Goal: Check status: Check status

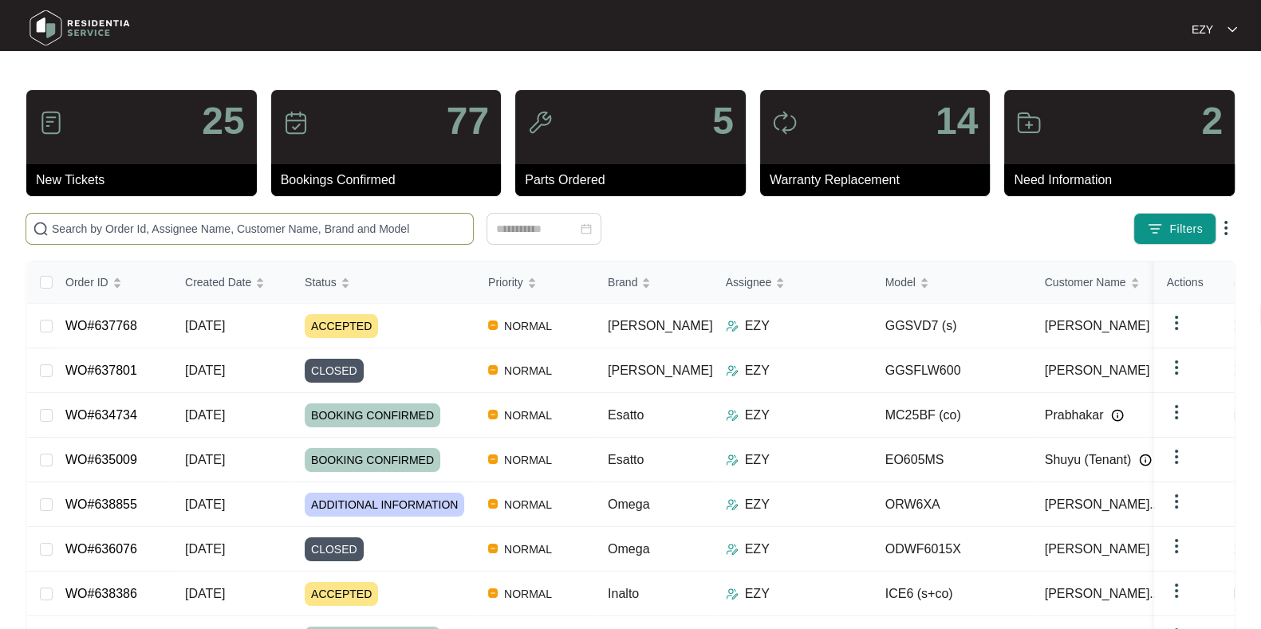
click at [260, 228] on input "text" at bounding box center [259, 229] width 415 height 18
paste input "594288"
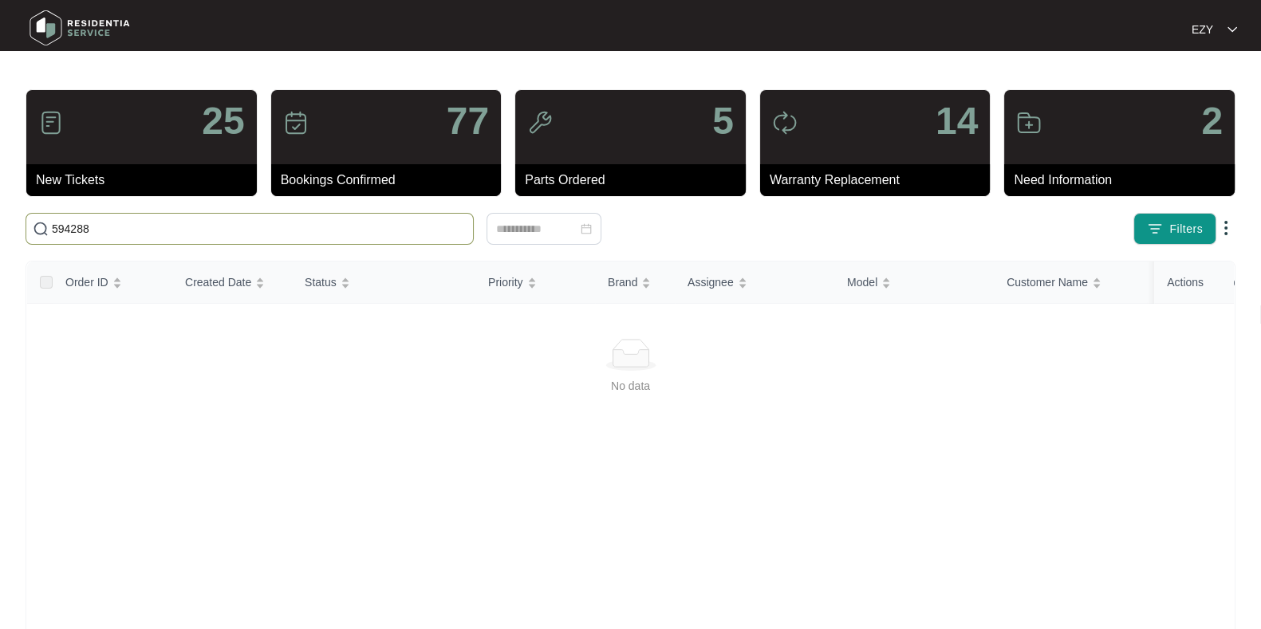
click at [266, 230] on input "594288" at bounding box center [259, 229] width 415 height 18
paste input "636691"
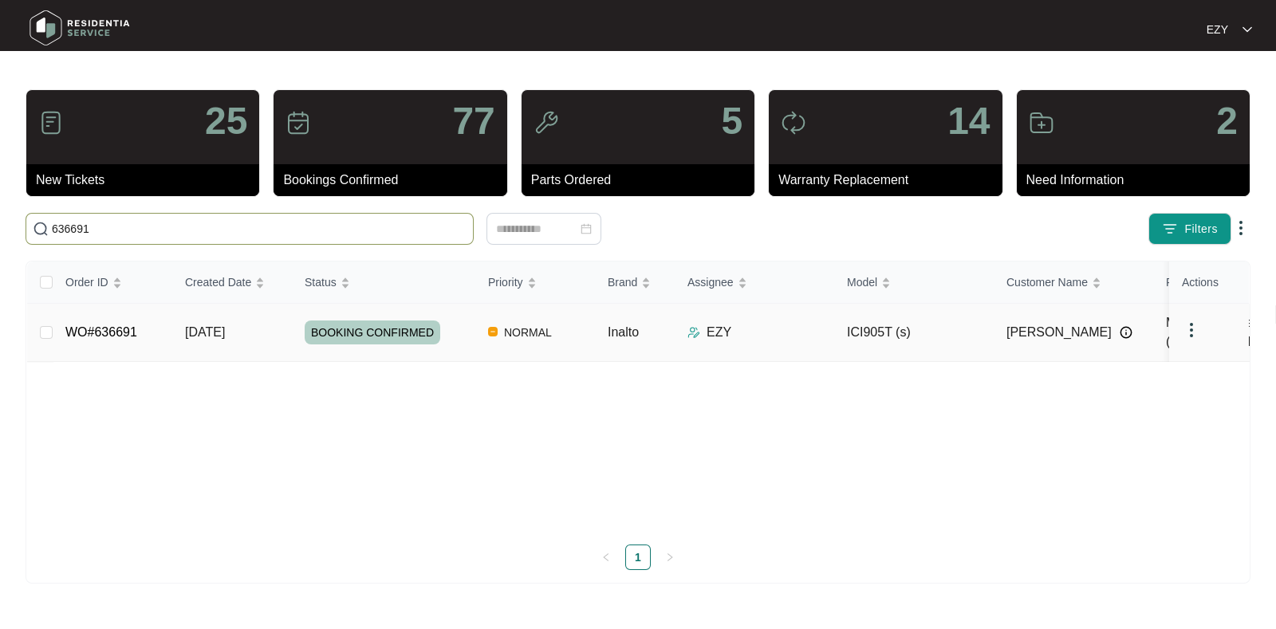
type input "636691"
click at [455, 330] on div "BOOKING CONFIRMED" at bounding box center [390, 333] width 171 height 24
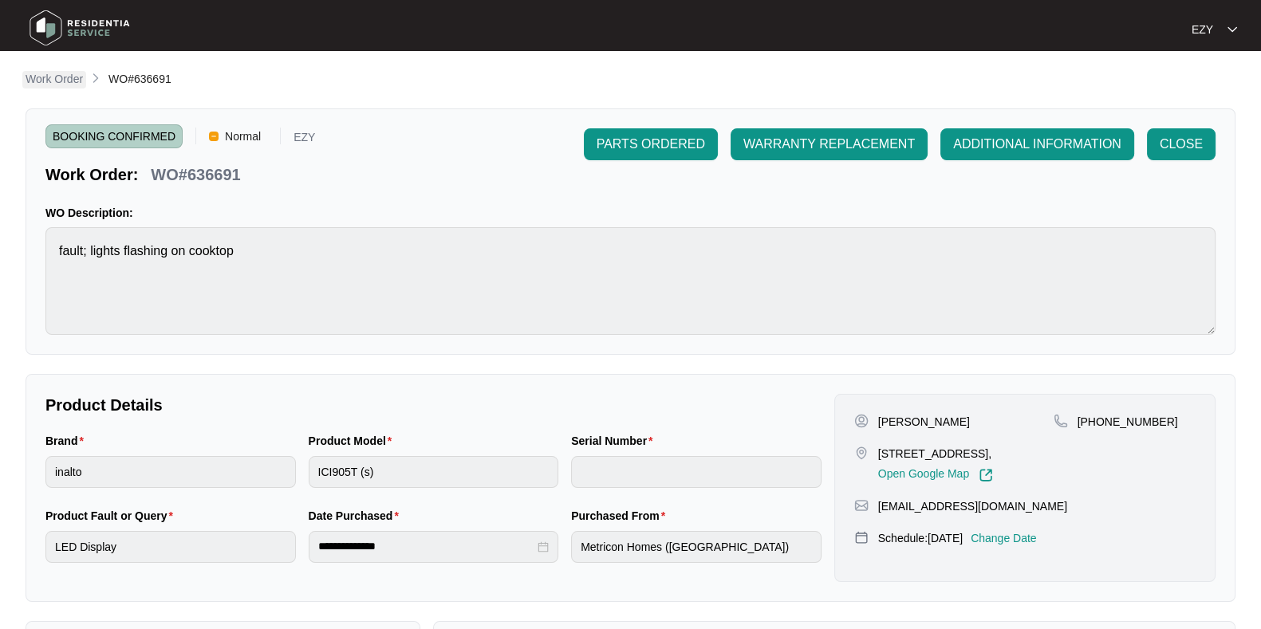
click at [63, 75] on p "Work Order" at bounding box center [54, 79] width 57 height 16
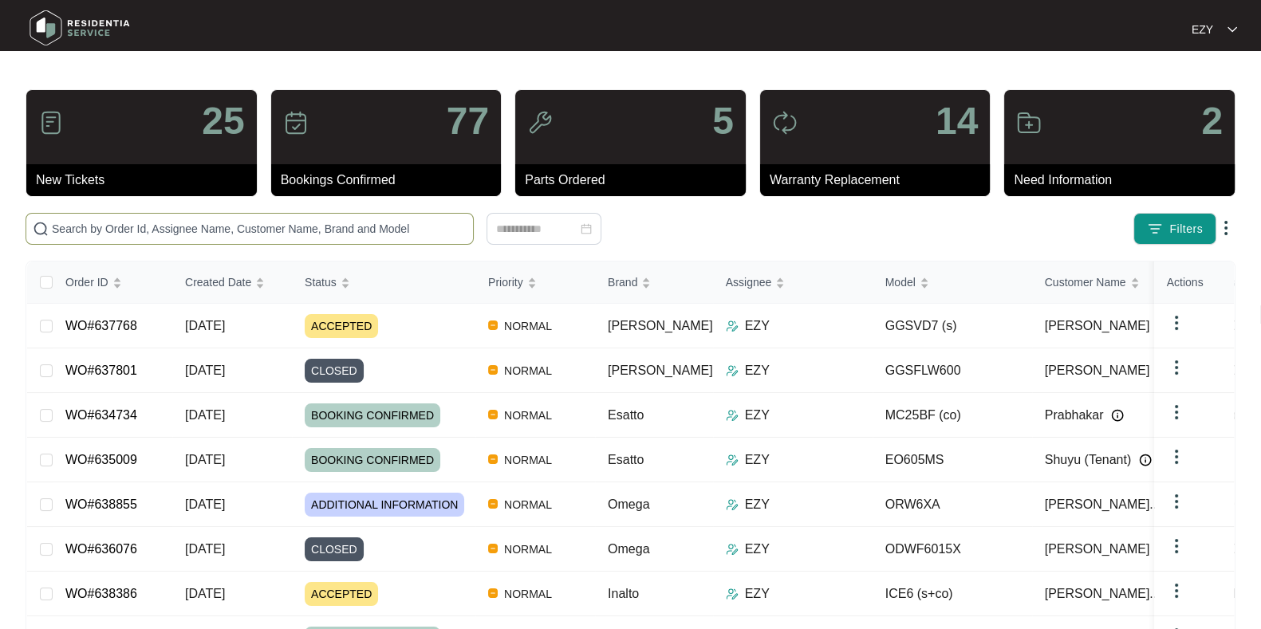
click at [417, 219] on span at bounding box center [250, 229] width 448 height 32
paste input "594288"
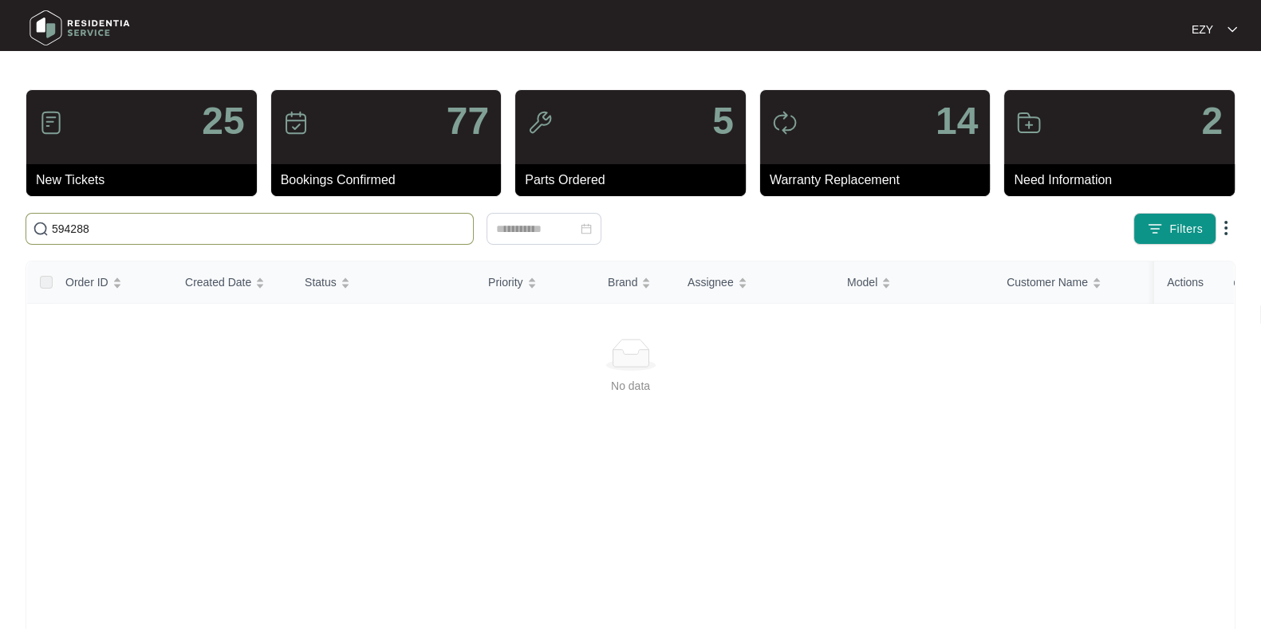
click at [247, 216] on span "594288" at bounding box center [250, 229] width 448 height 32
click at [258, 233] on input "594288" at bounding box center [259, 229] width 415 height 18
paste input "636691"
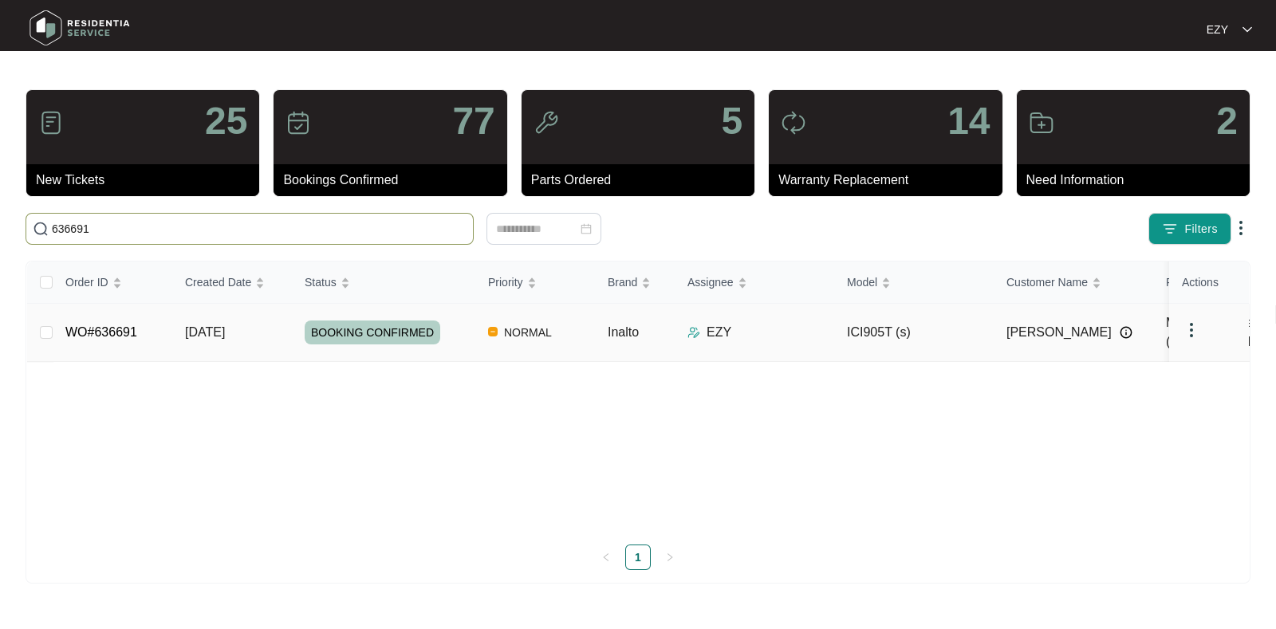
type input "636691"
click at [464, 321] on div "BOOKING CONFIRMED" at bounding box center [390, 333] width 171 height 24
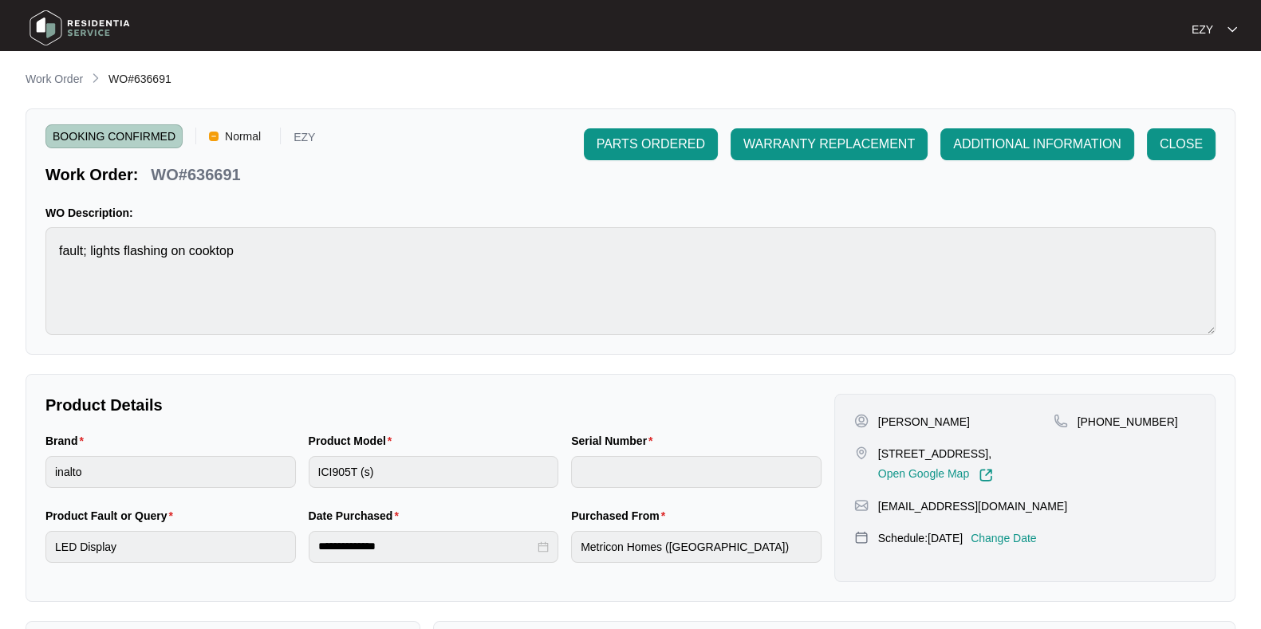
click at [49, 70] on li "Work Order" at bounding box center [54, 79] width 57 height 19
click at [57, 81] on p "Work Order" at bounding box center [54, 79] width 57 height 16
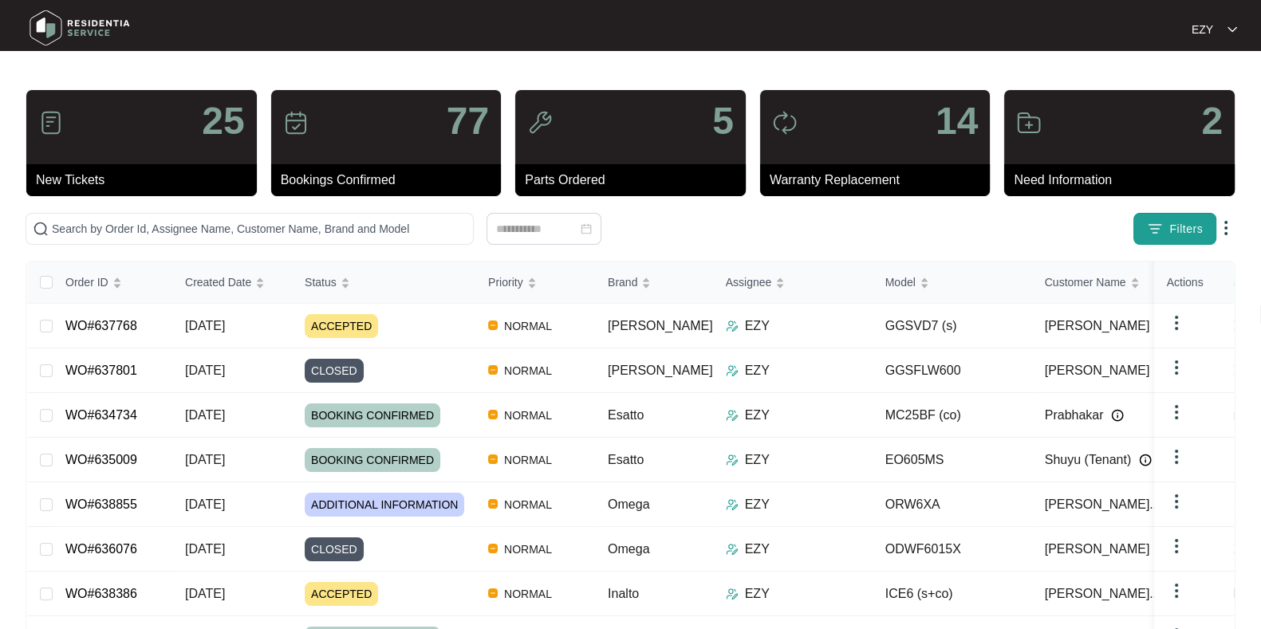
click at [1135, 229] on button "Filters" at bounding box center [1174, 229] width 83 height 32
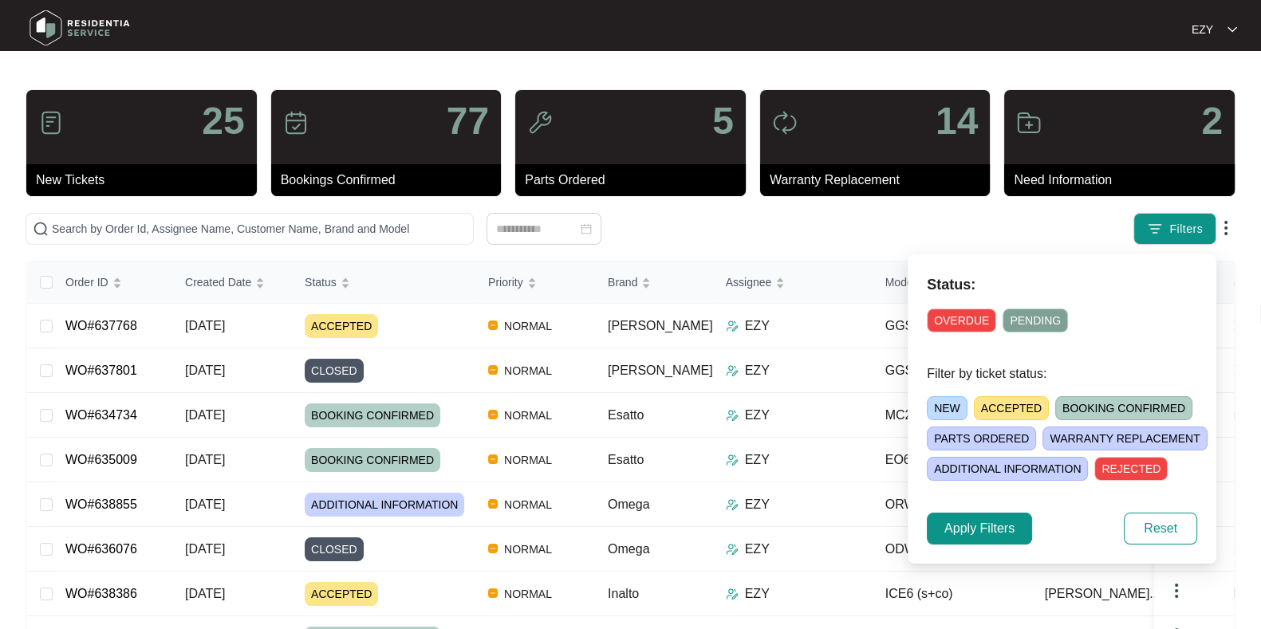
click at [998, 408] on span "ACCEPTED" at bounding box center [1011, 408] width 75 height 24
click at [987, 523] on span "Apply Filters" at bounding box center [979, 528] width 70 height 19
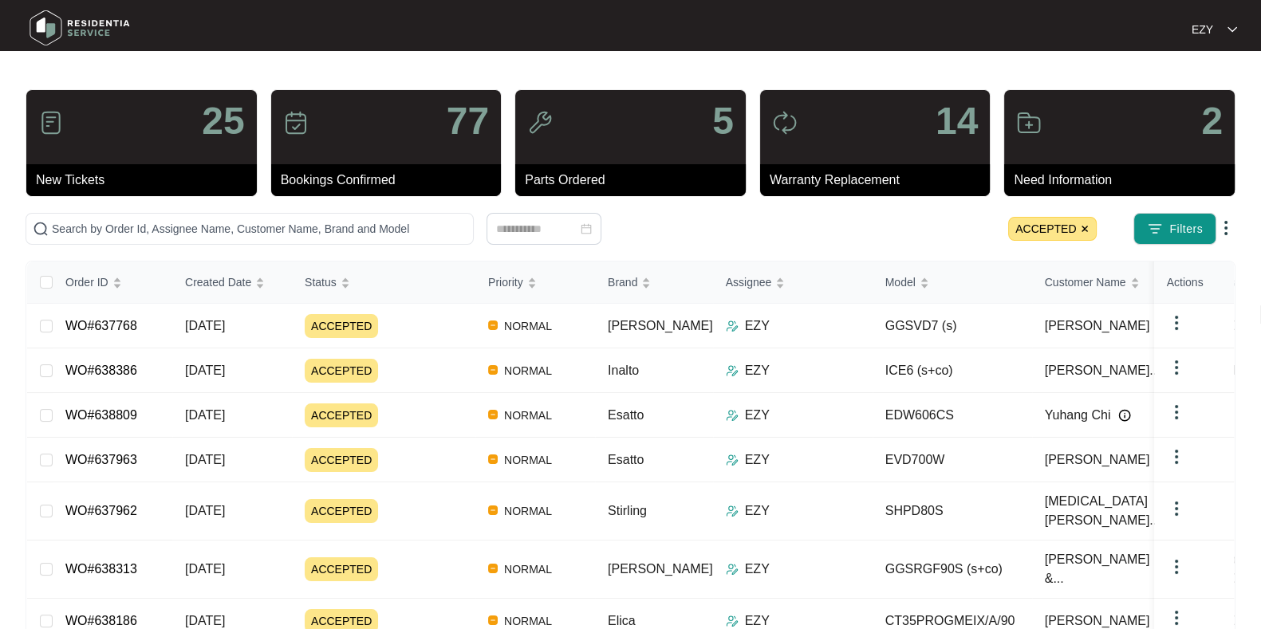
click at [1085, 226] on img at bounding box center [1085, 229] width 10 height 10
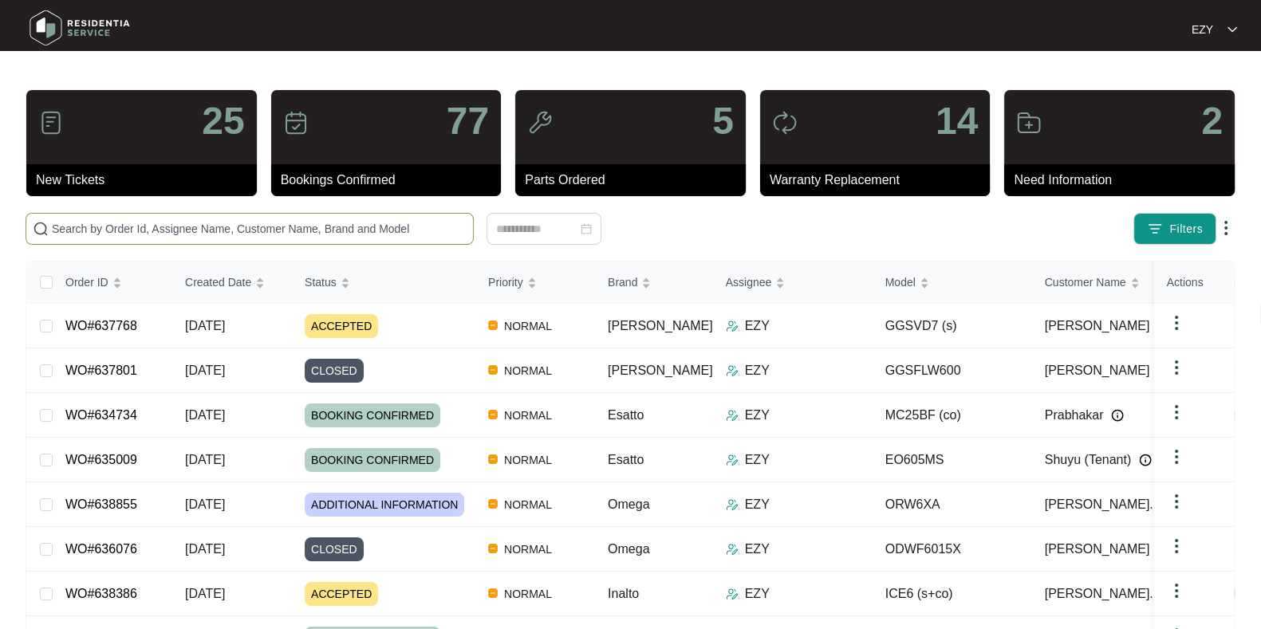
click at [162, 229] on input "text" at bounding box center [259, 229] width 415 height 18
paste input "636691"
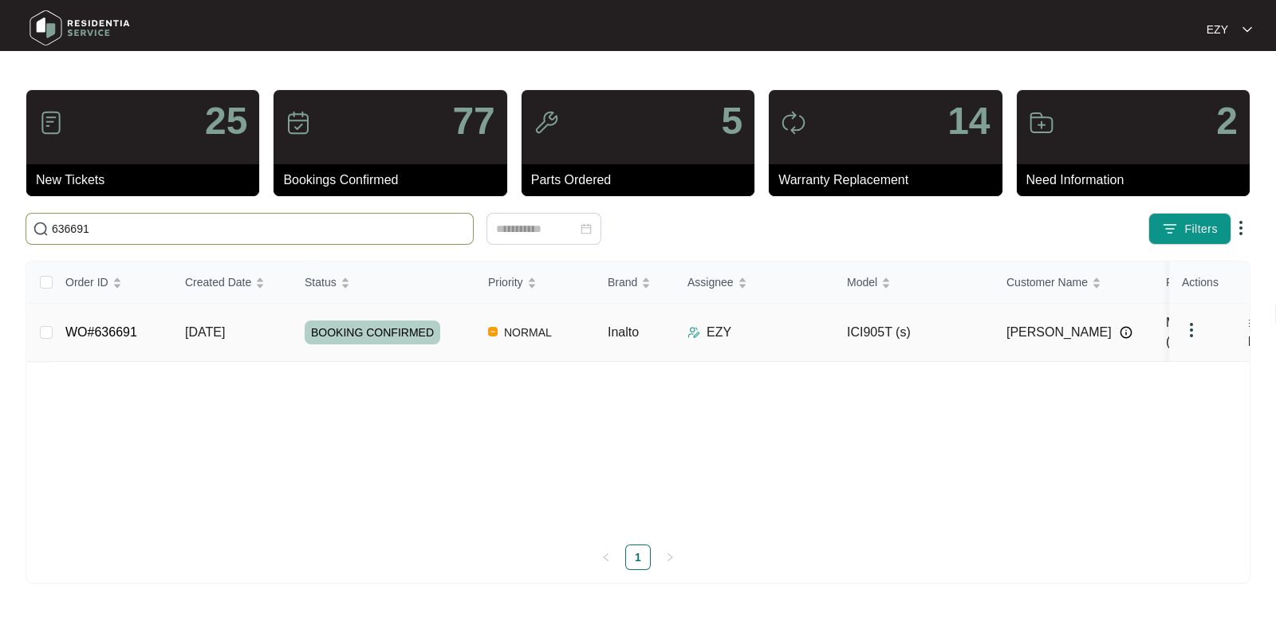
type input "636691"
click at [464, 321] on div "BOOKING CONFIRMED" at bounding box center [390, 333] width 171 height 24
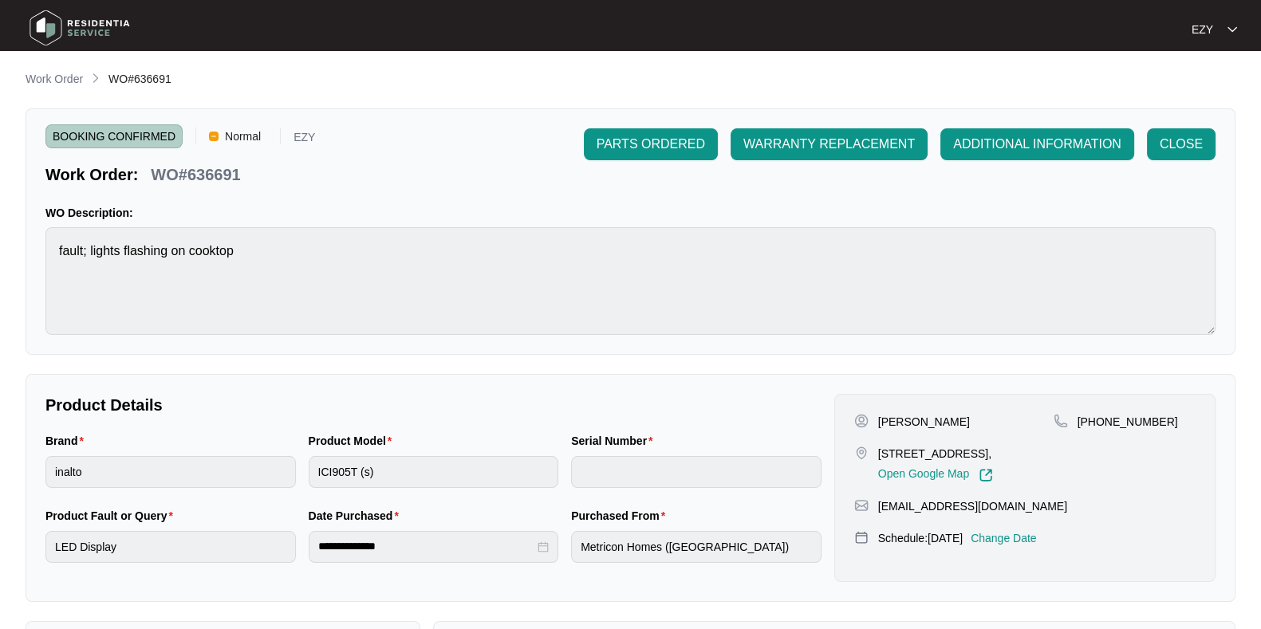
drag, startPoint x: 1013, startPoint y: 548, endPoint x: 1100, endPoint y: 462, distance: 122.4
click at [1100, 462] on div "[PHONE_NUMBER]" at bounding box center [1125, 448] width 142 height 69
click at [1037, 546] on p "Change Date" at bounding box center [1004, 538] width 66 height 16
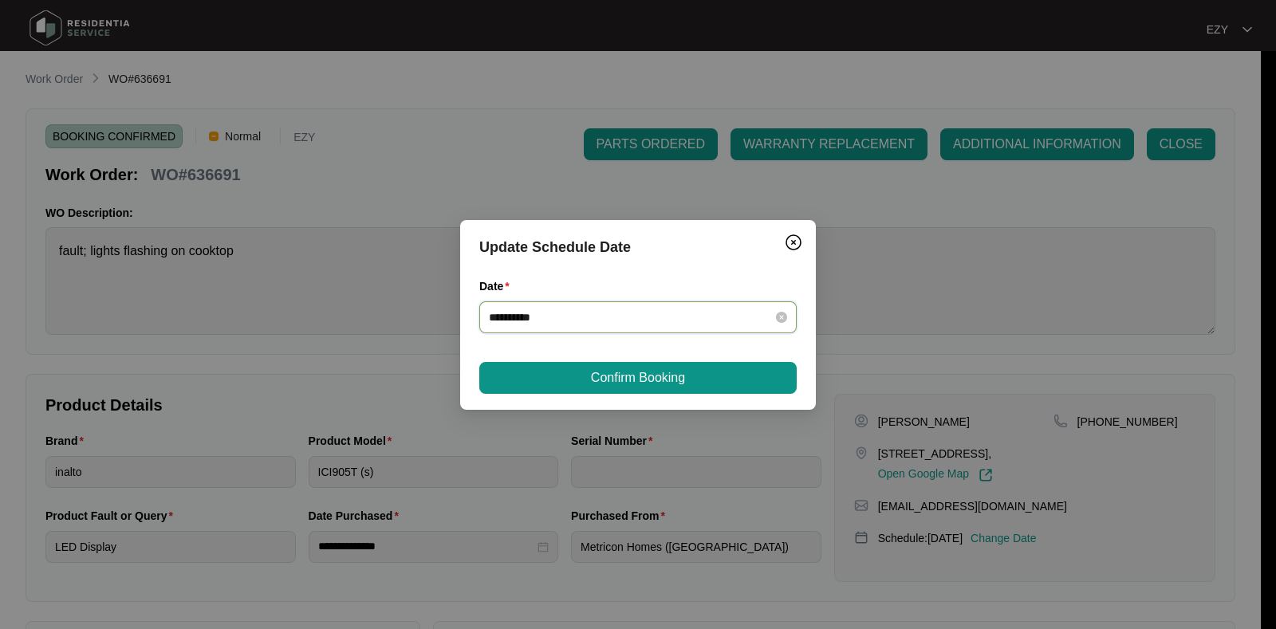
click at [612, 321] on input "**********" at bounding box center [628, 318] width 279 height 18
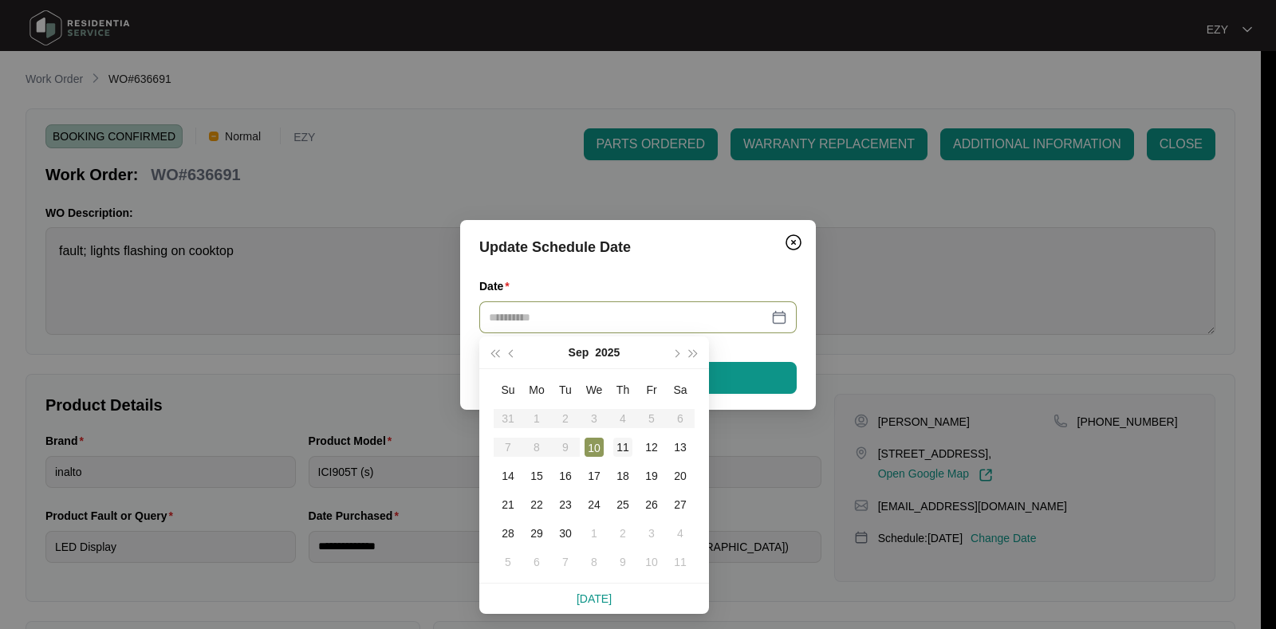
type input "**********"
click at [620, 451] on div "11" at bounding box center [622, 447] width 19 height 19
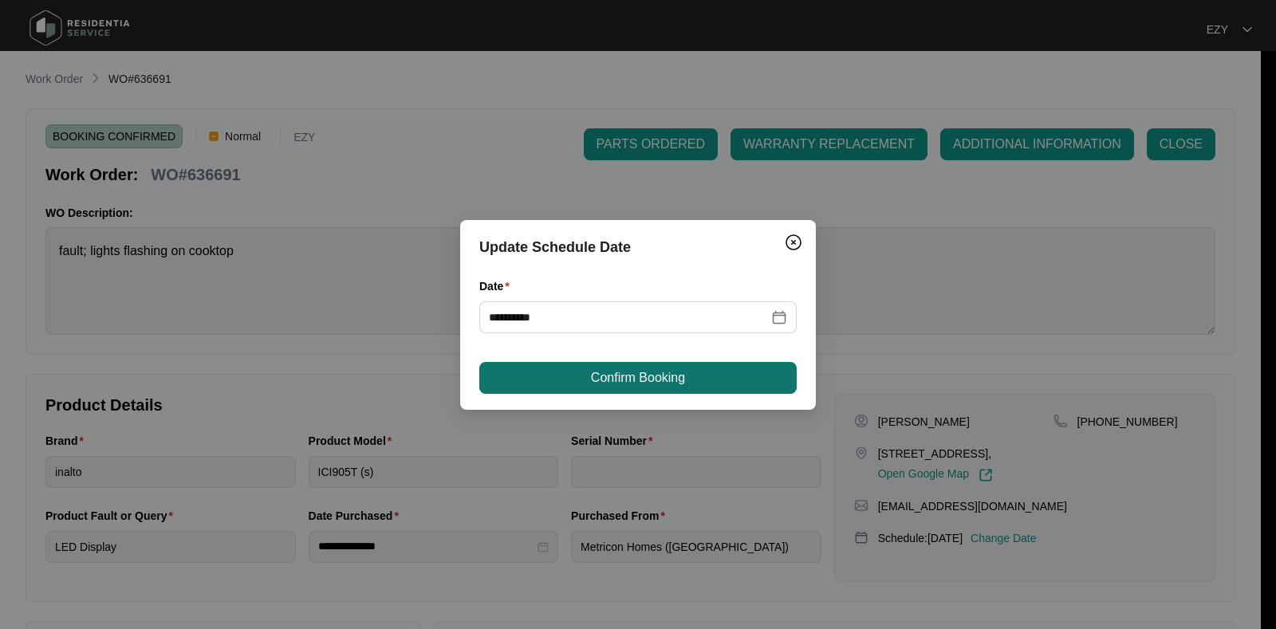
click at [612, 366] on button "Confirm Booking" at bounding box center [637, 378] width 317 height 32
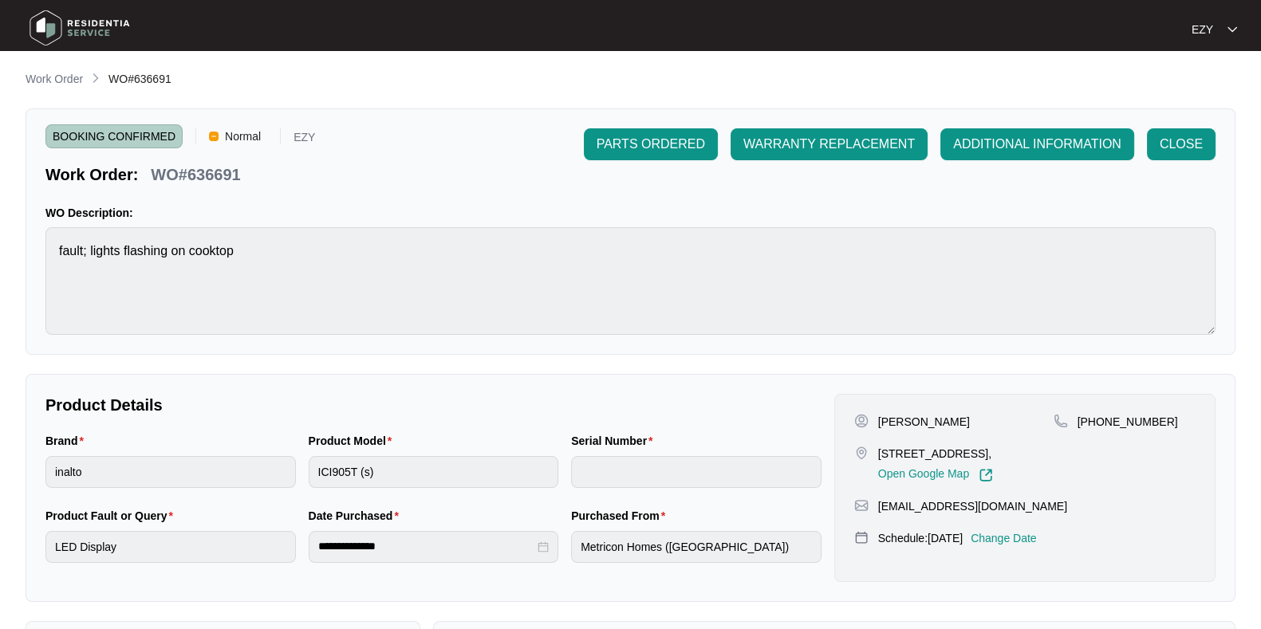
click at [64, 67] on main "**********" at bounding box center [630, 529] width 1261 height 1058
click at [70, 98] on div "**********" at bounding box center [631, 551] width 1210 height 962
click at [54, 84] on p "Work Order" at bounding box center [54, 79] width 57 height 16
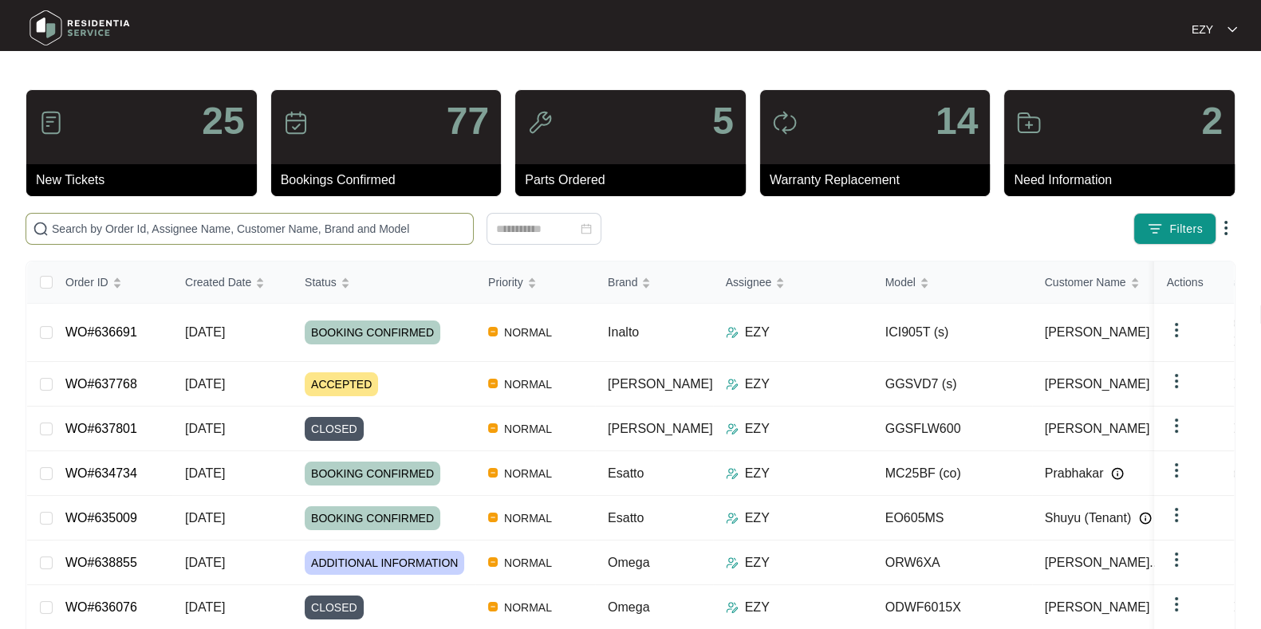
click at [141, 233] on input "text" at bounding box center [259, 229] width 415 height 18
paste input "638855"
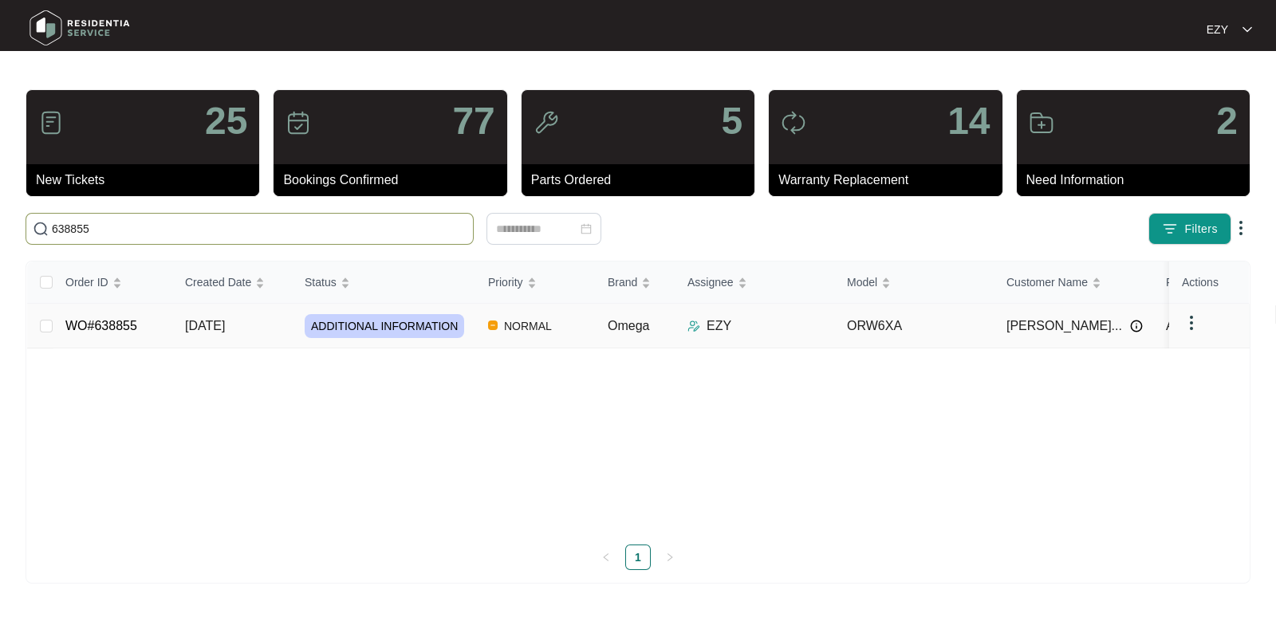
type input "638855"
click at [252, 332] on td "[DATE]" at bounding box center [232, 326] width 120 height 45
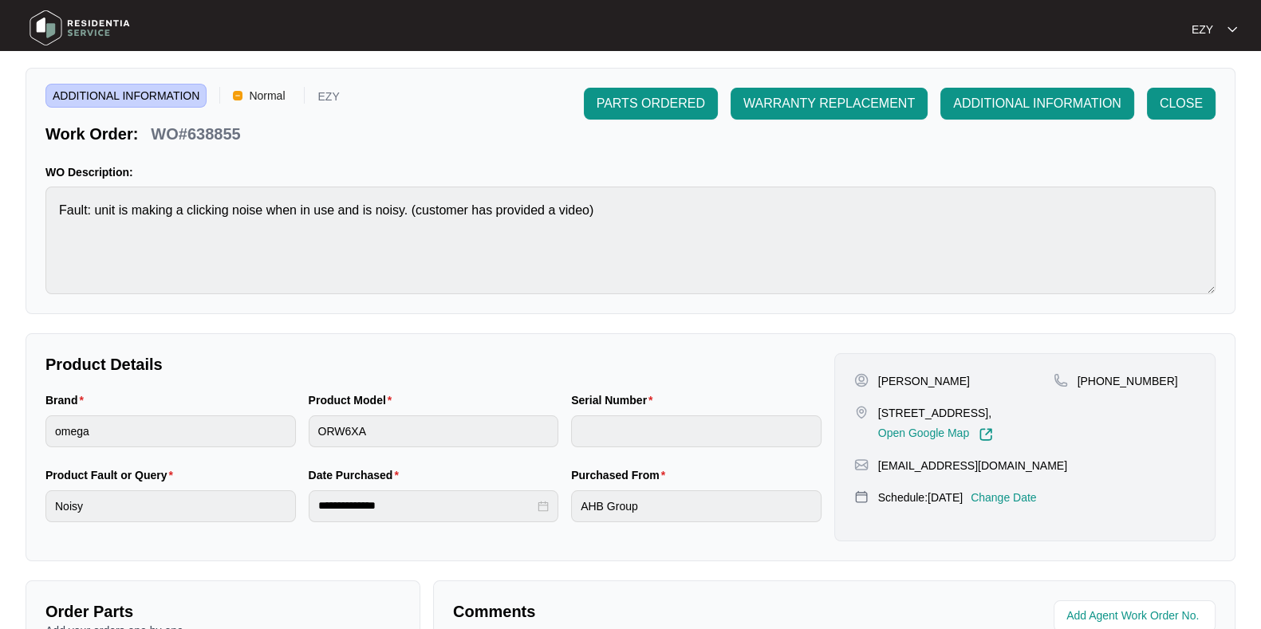
scroll to position [427, 0]
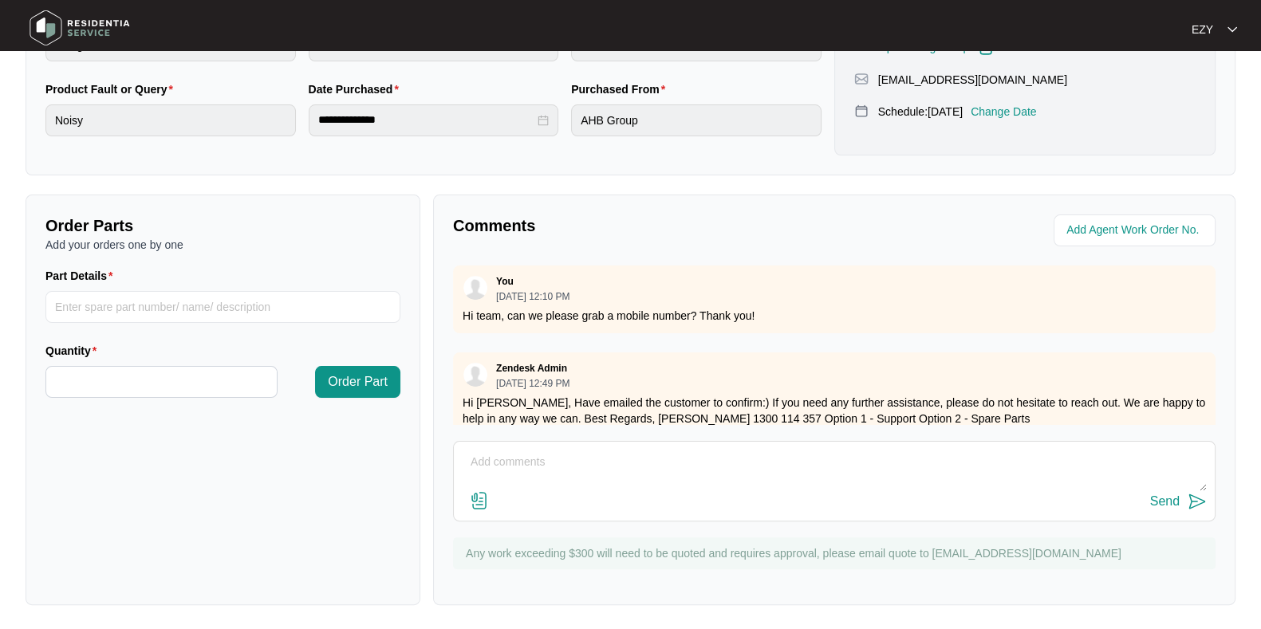
drag, startPoint x: 566, startPoint y: 46, endPoint x: 578, endPoint y: 245, distance: 198.9
click at [578, 245] on div "Comments You [DATE] 12:10 PM Hi team, can we please grab a mobile number? Thank…" at bounding box center [834, 400] width 802 height 411
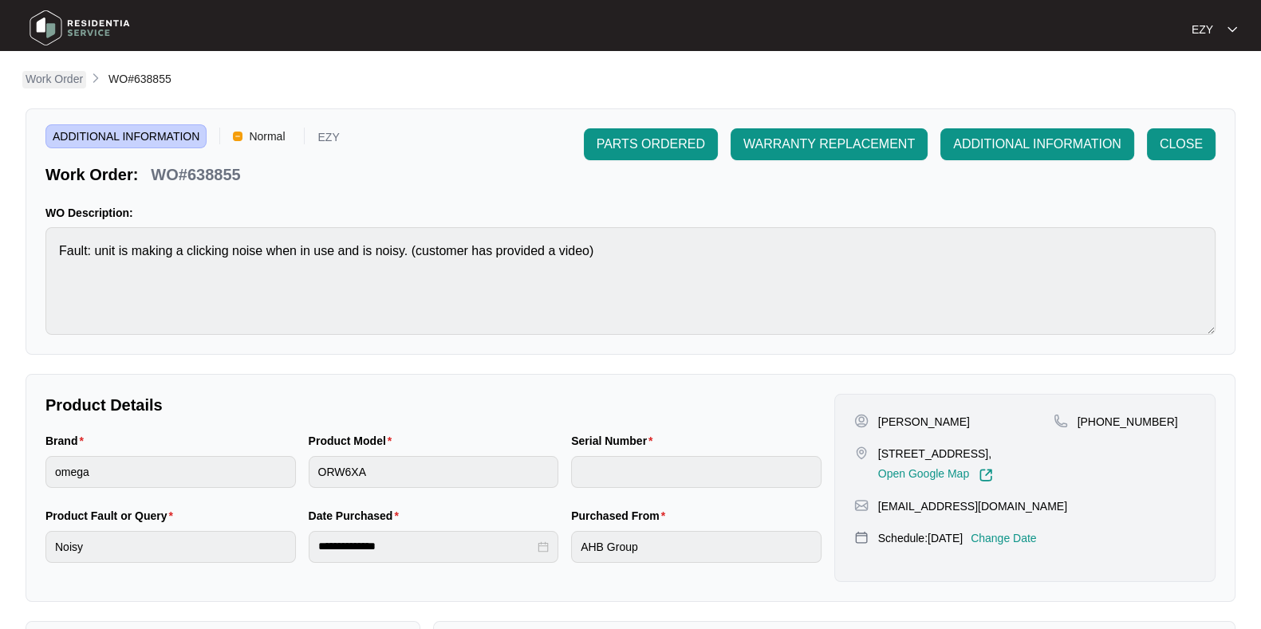
click at [60, 77] on p "Work Order" at bounding box center [54, 79] width 57 height 16
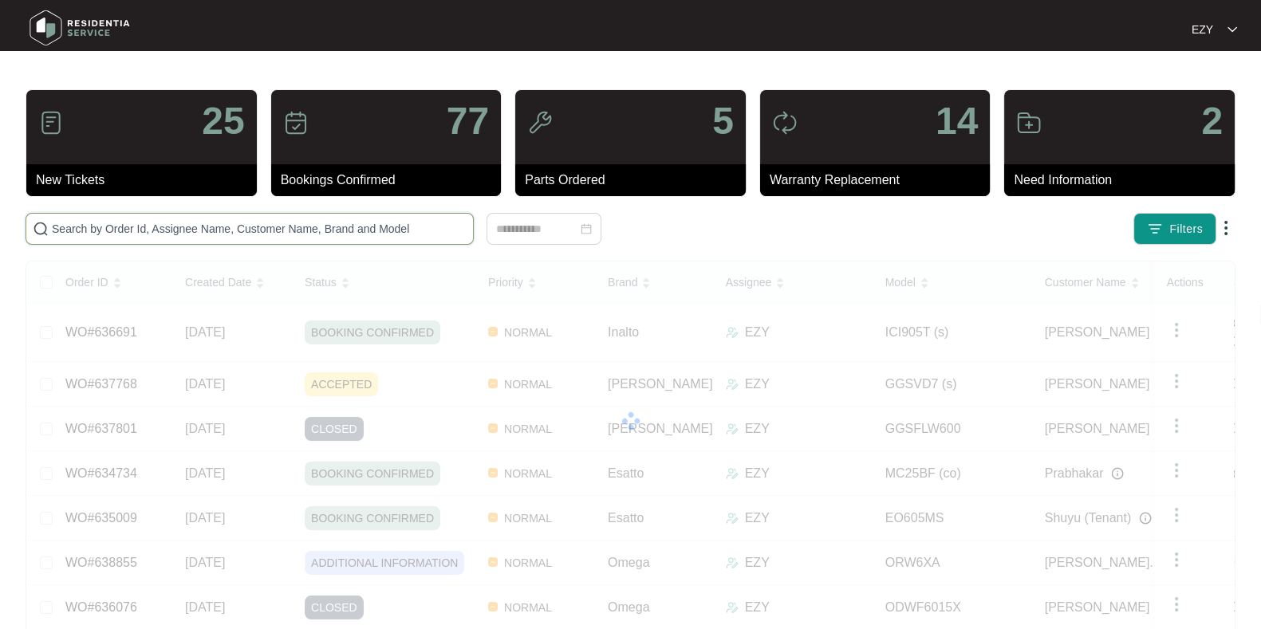
click at [272, 231] on input "text" at bounding box center [259, 229] width 415 height 18
paste input "638855"
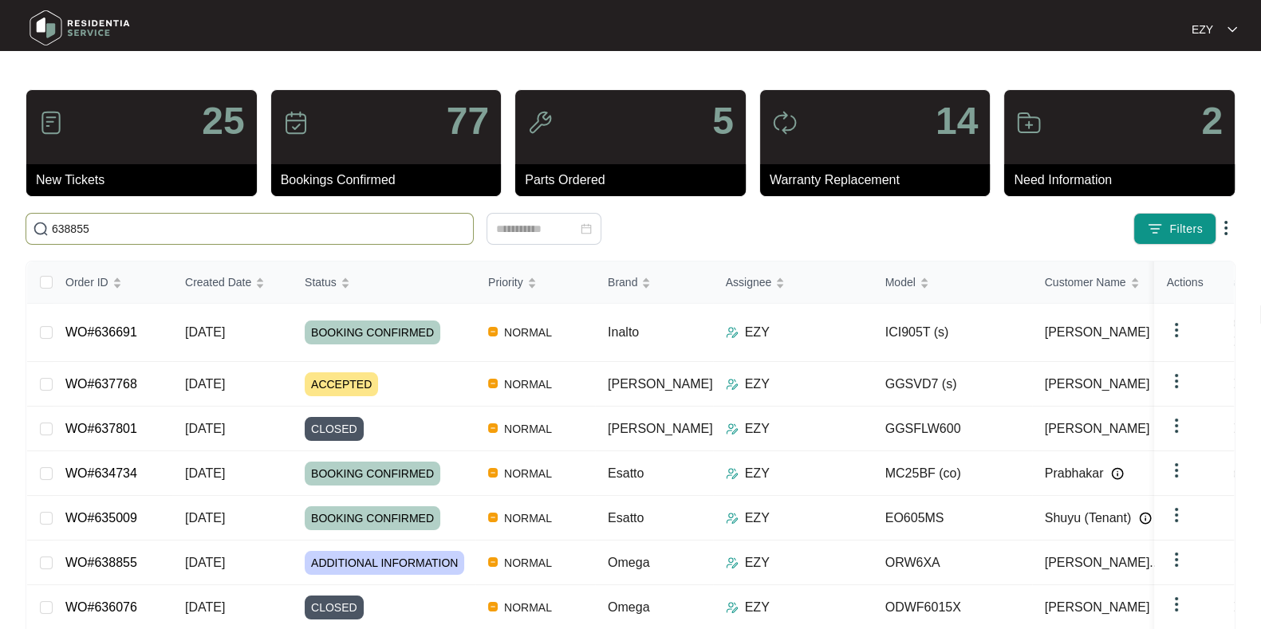
click at [192, 222] on input "638855" at bounding box center [259, 229] width 415 height 18
type input "6"
paste input "638855"
type input "638855"
click at [691, 235] on div "638855" at bounding box center [544, 229] width 1037 height 32
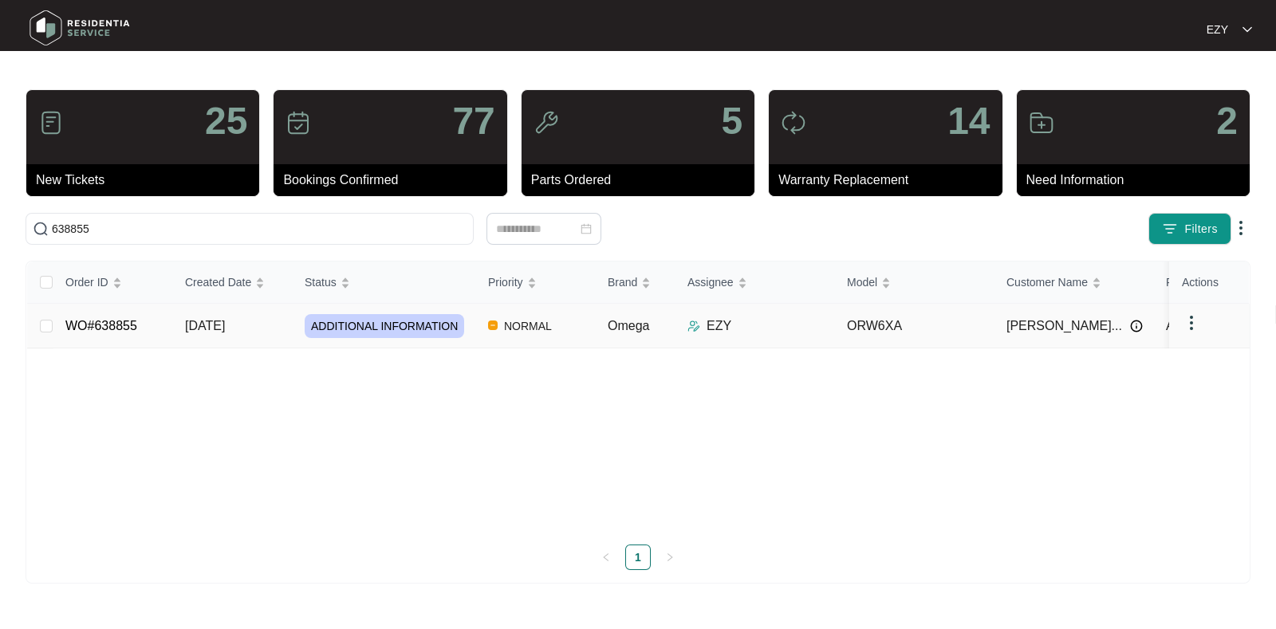
click at [146, 325] on td "WO#638855" at bounding box center [113, 326] width 120 height 45
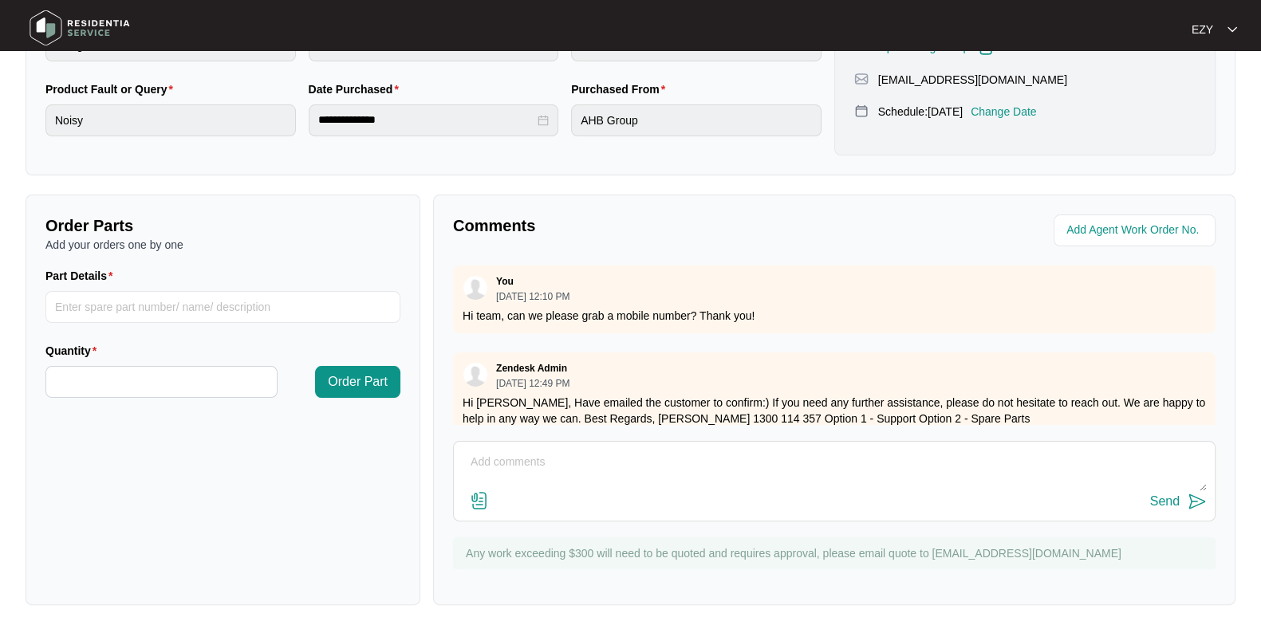
scroll to position [26, 0]
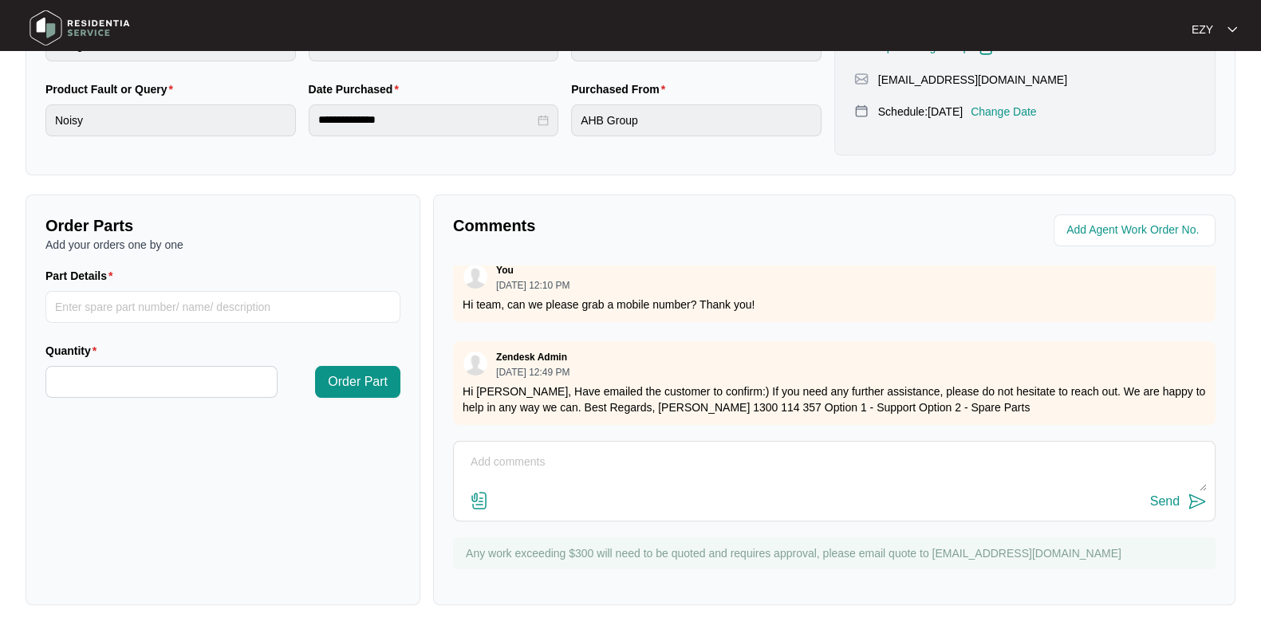
click at [558, 482] on textarea at bounding box center [834, 470] width 745 height 41
type textarea "Hi team, could I please have the user manual, service manual, exploded view and…"
click at [1164, 509] on button "Send" at bounding box center [1178, 502] width 57 height 22
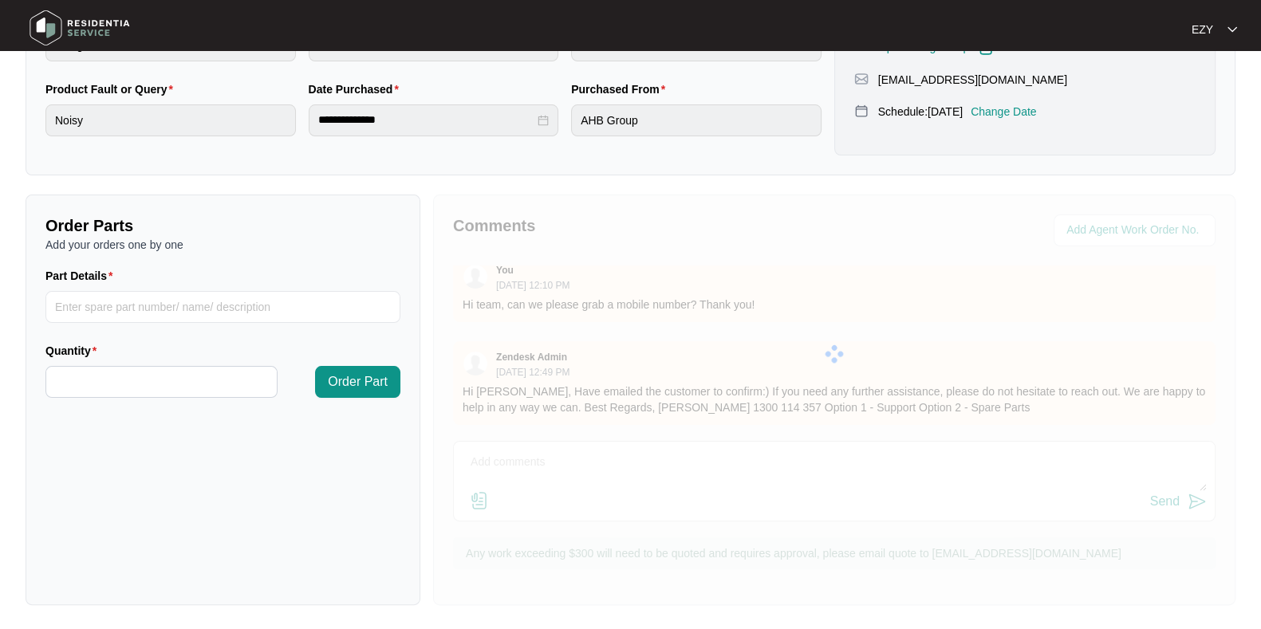
scroll to position [0, 0]
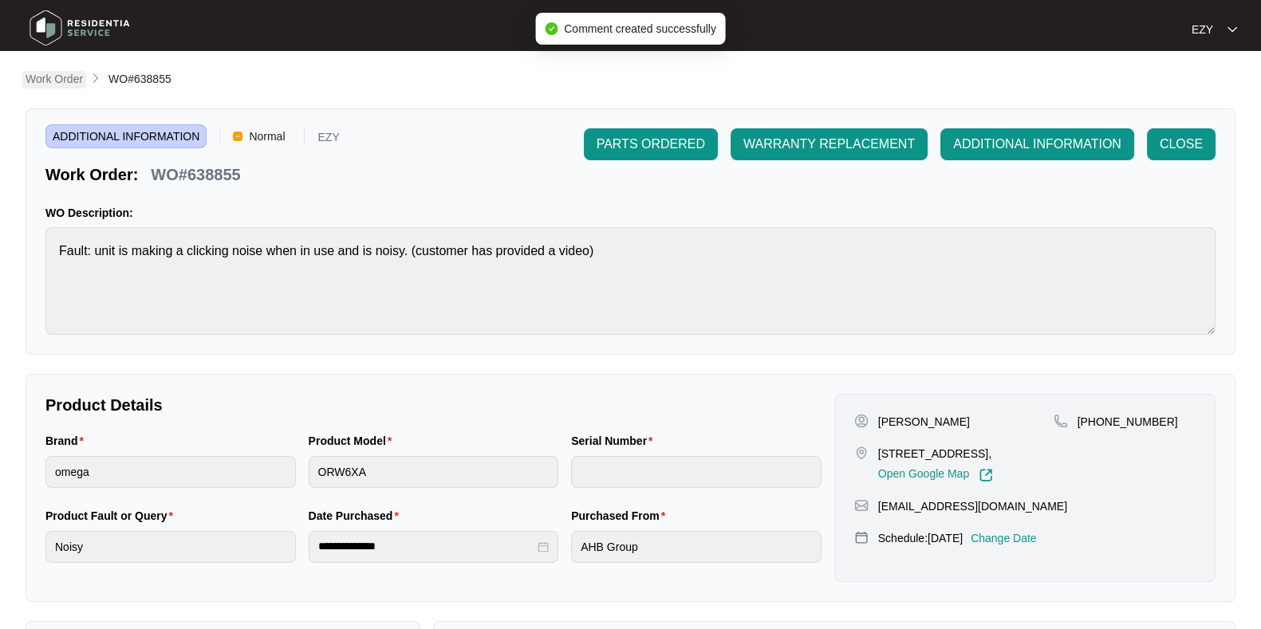
click at [44, 76] on p "Work Order" at bounding box center [54, 79] width 57 height 16
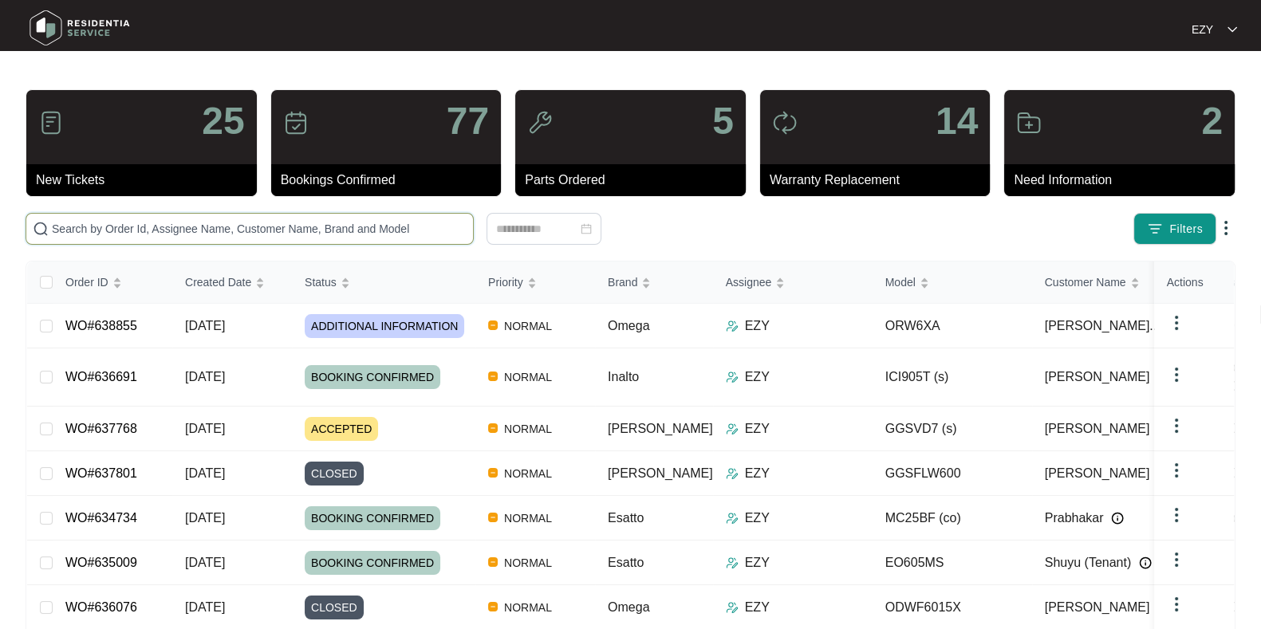
click at [241, 234] on input "text" at bounding box center [259, 229] width 415 height 18
paste input "637138"
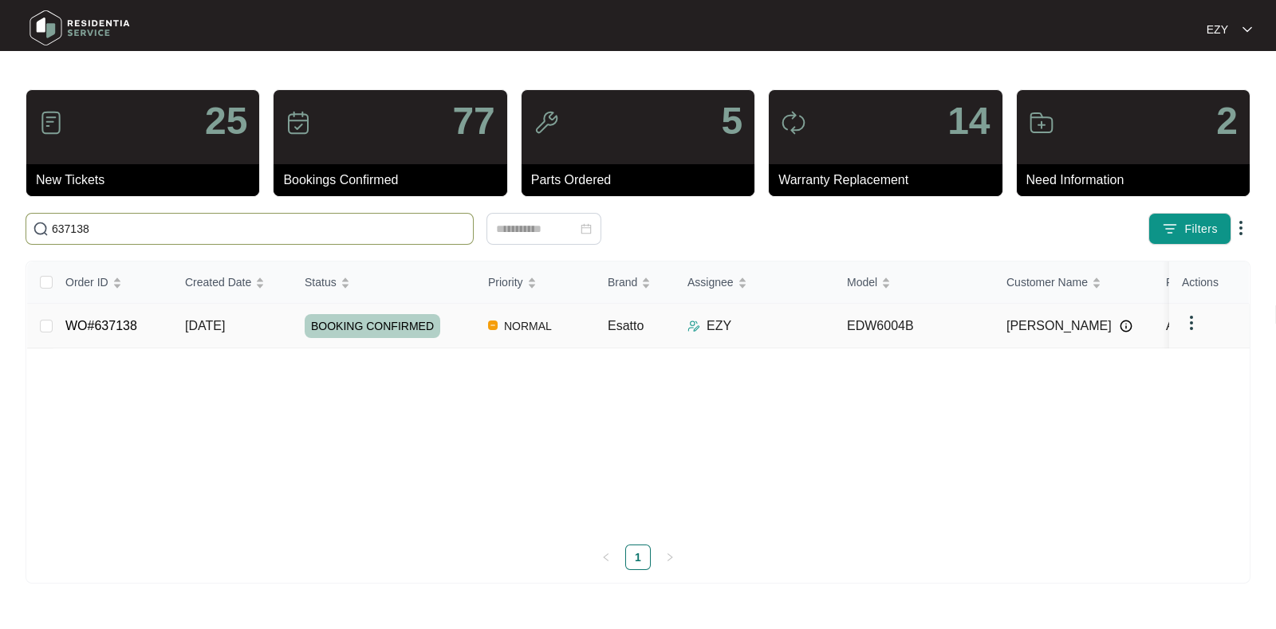
type input "637138"
click at [274, 333] on td "[DATE]" at bounding box center [232, 326] width 120 height 45
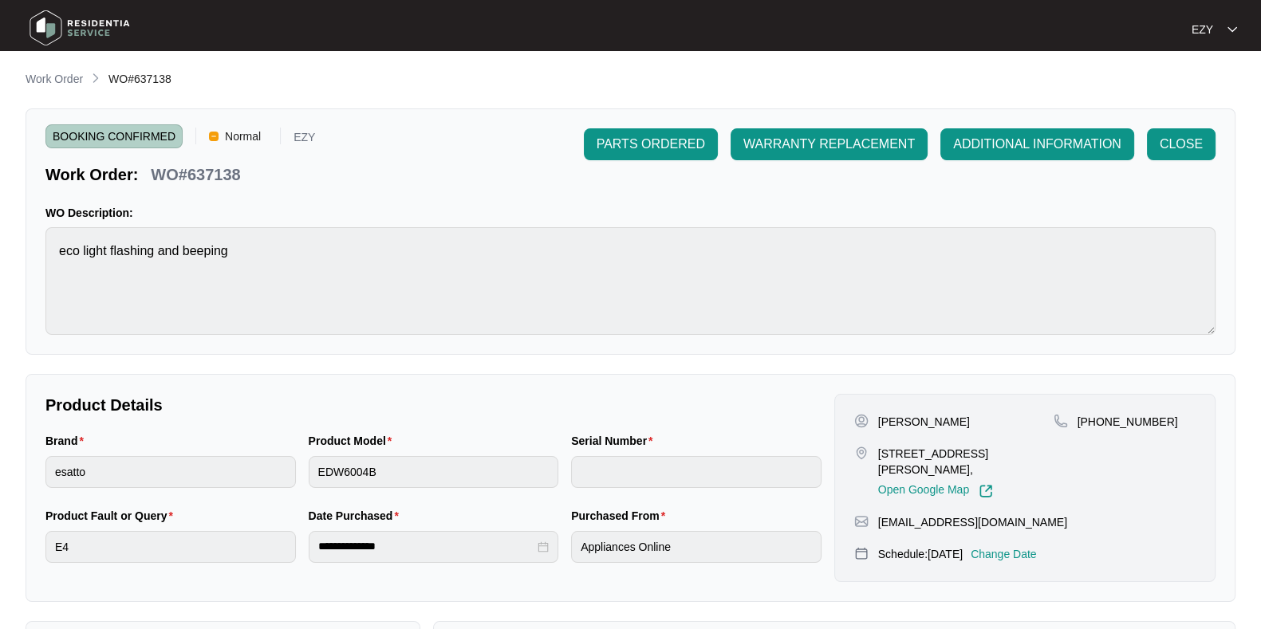
click at [65, 97] on div "**********" at bounding box center [631, 476] width 1210 height 812
click at [64, 94] on div "**********" at bounding box center [631, 476] width 1210 height 812
click at [66, 81] on p "Work Order" at bounding box center [54, 79] width 57 height 16
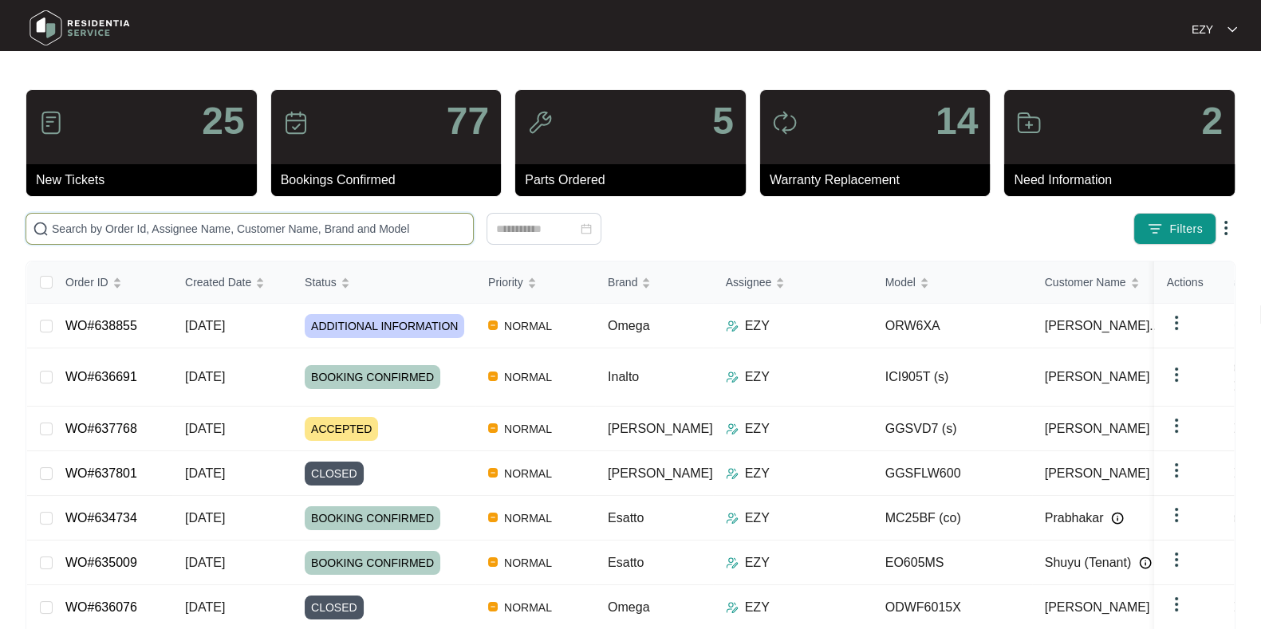
click at [429, 229] on input "text" at bounding box center [259, 229] width 415 height 18
paste input "637885"
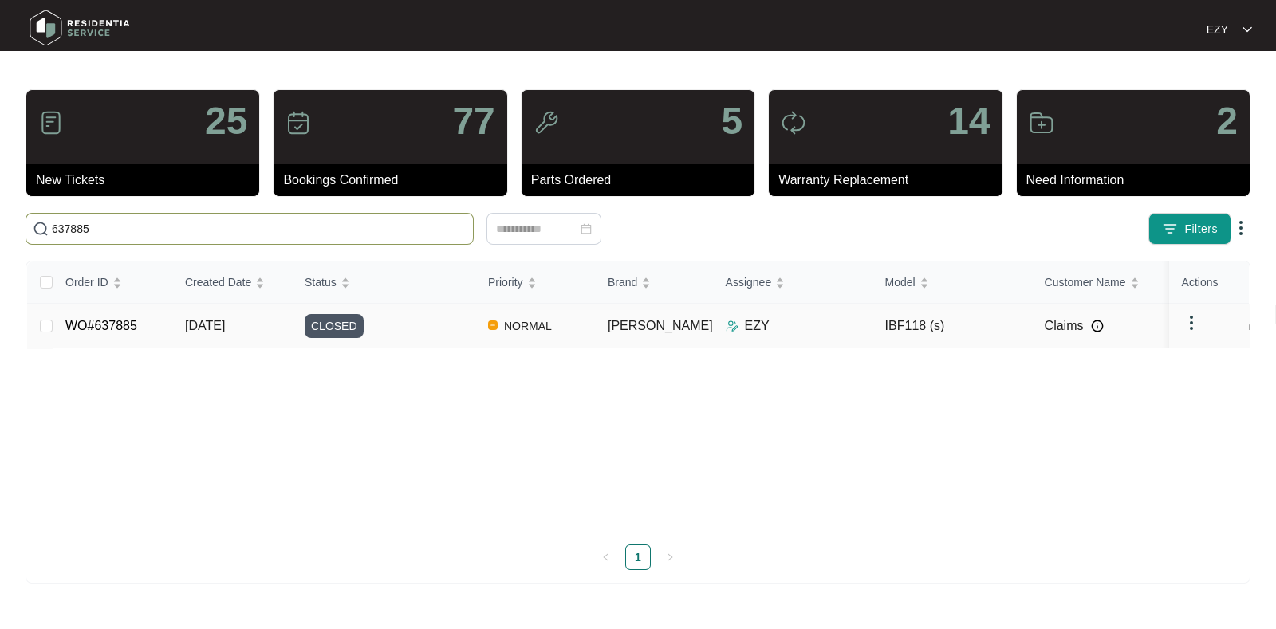
type input "637885"
click at [409, 331] on div "CLOSED" at bounding box center [390, 326] width 171 height 24
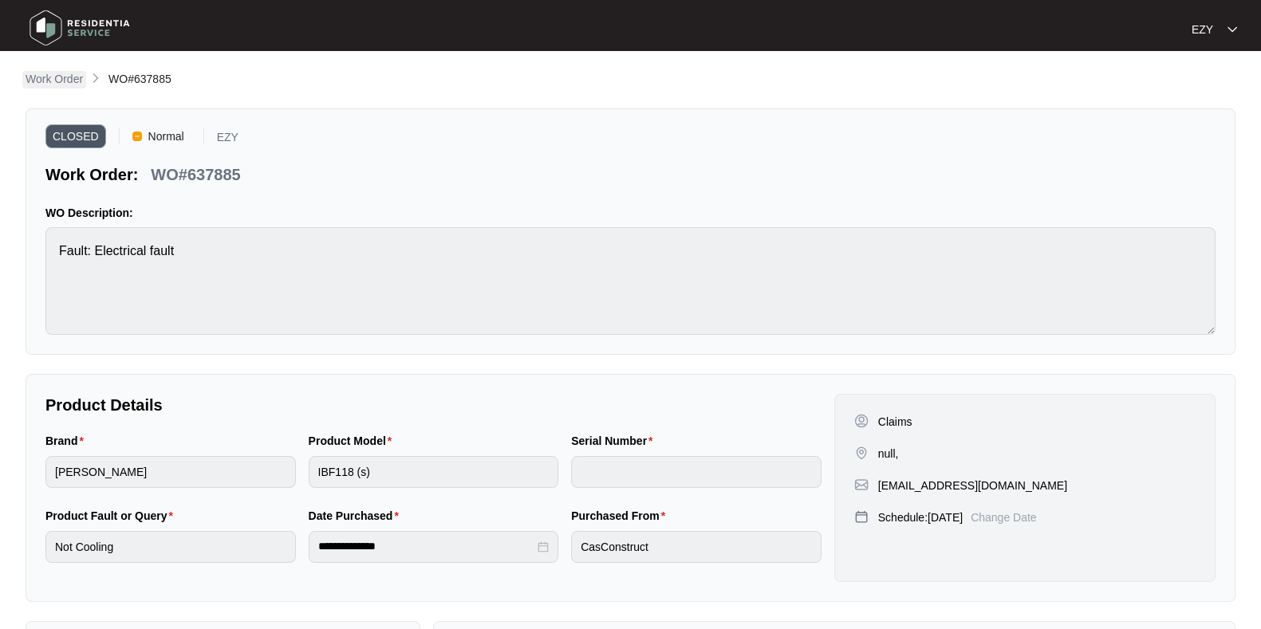
click at [51, 79] on p "Work Order" at bounding box center [54, 79] width 57 height 16
